Goal: Transaction & Acquisition: Purchase product/service

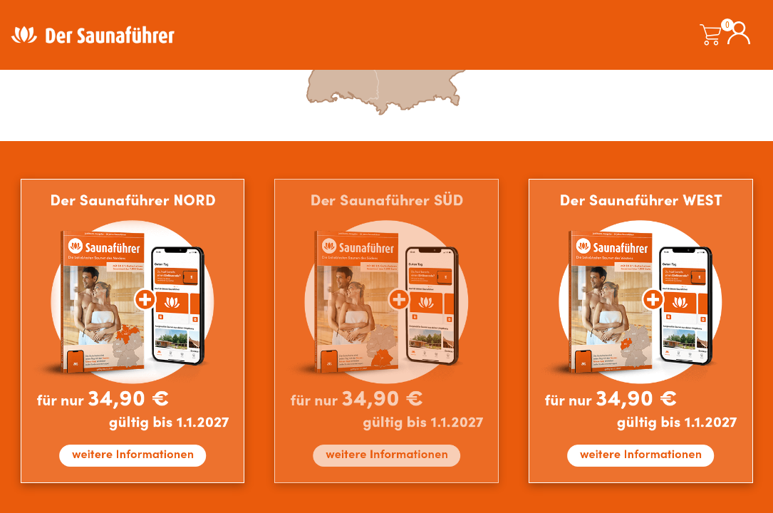
scroll to position [799, 0]
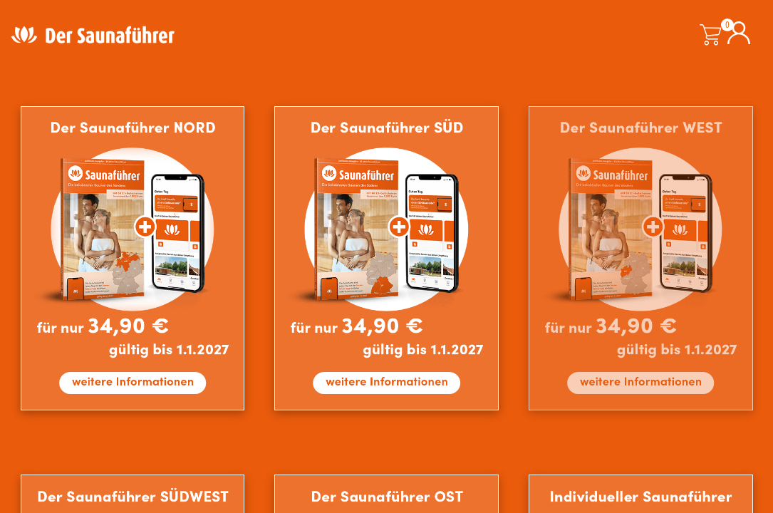
click at [624, 234] on img at bounding box center [641, 258] width 224 height 304
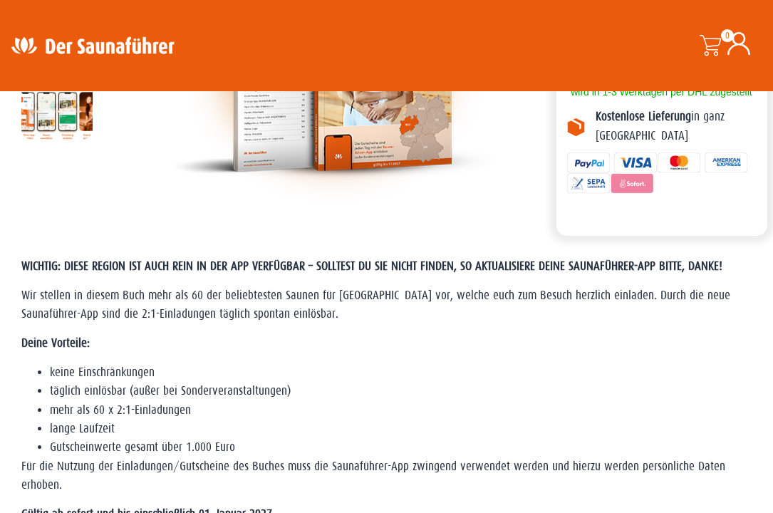
scroll to position [218, 0]
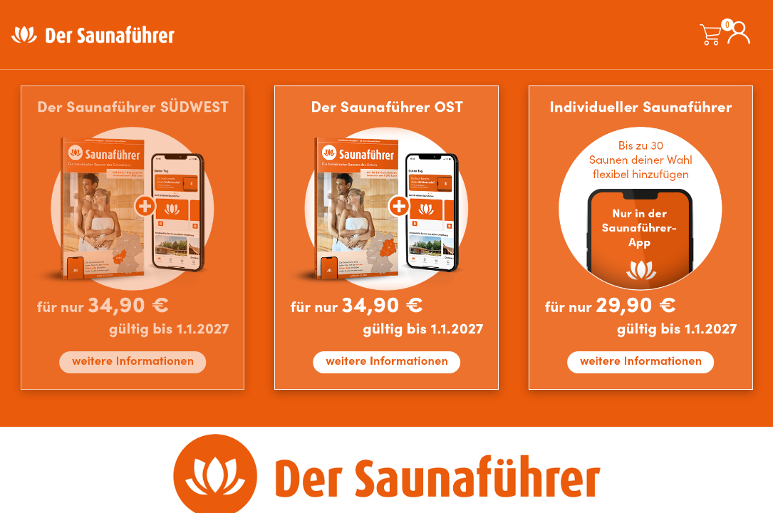
scroll to position [1235, 0]
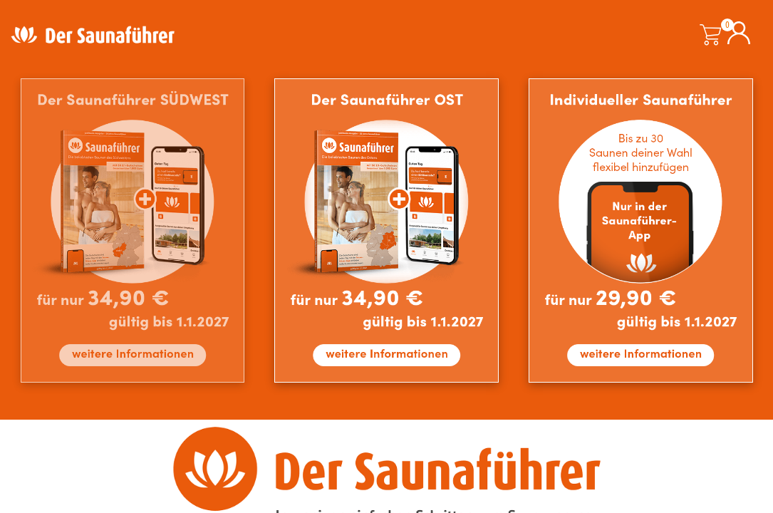
click at [121, 363] on img at bounding box center [133, 230] width 224 height 304
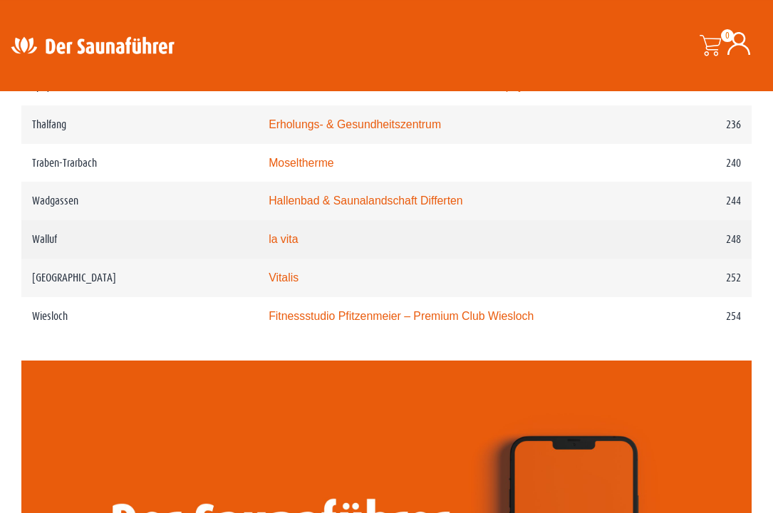
scroll to position [3051, 0]
